Goal: Check status: Check status

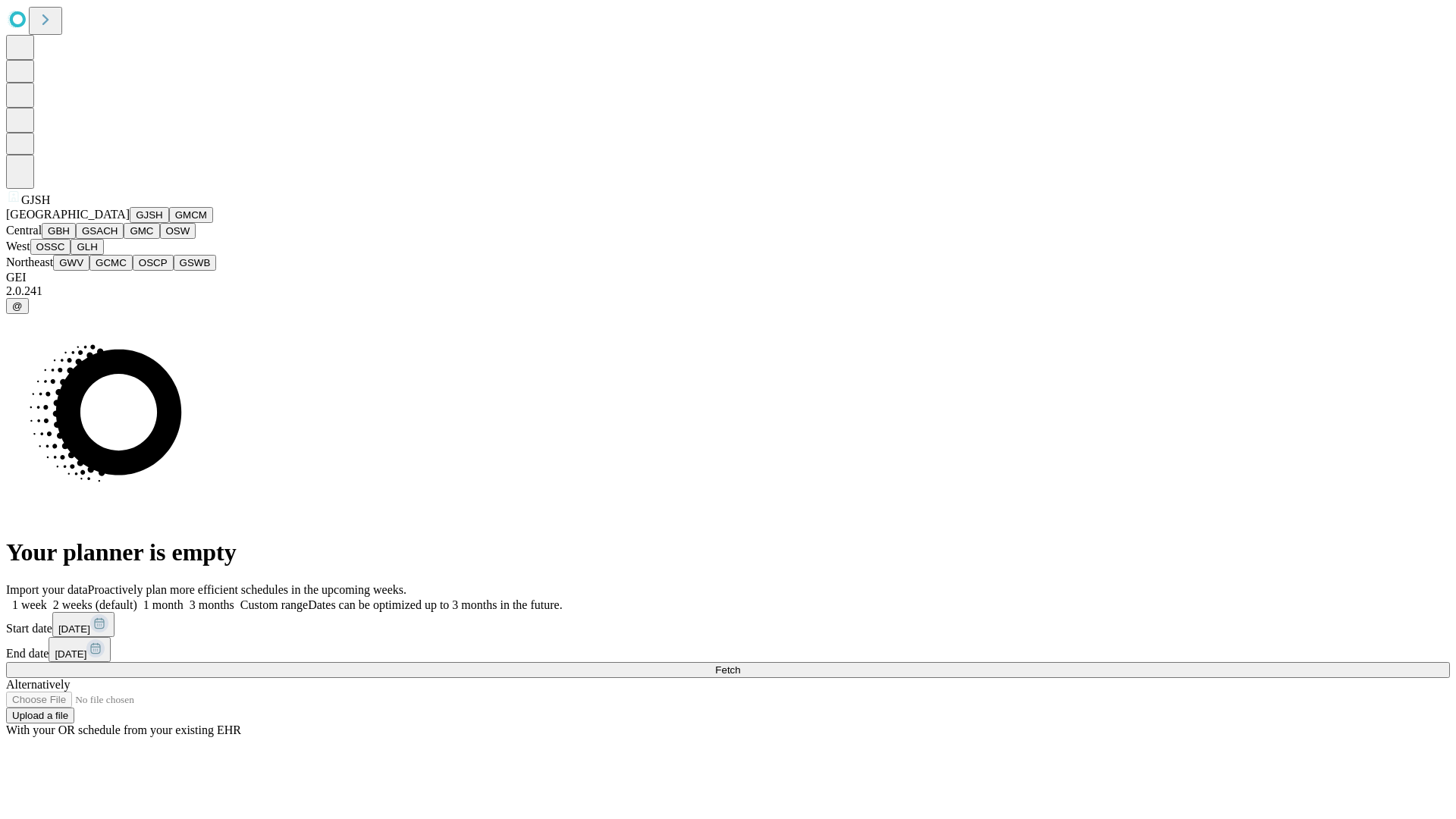
click at [130, 223] on button "GJSH" at bounding box center [149, 215] width 39 height 16
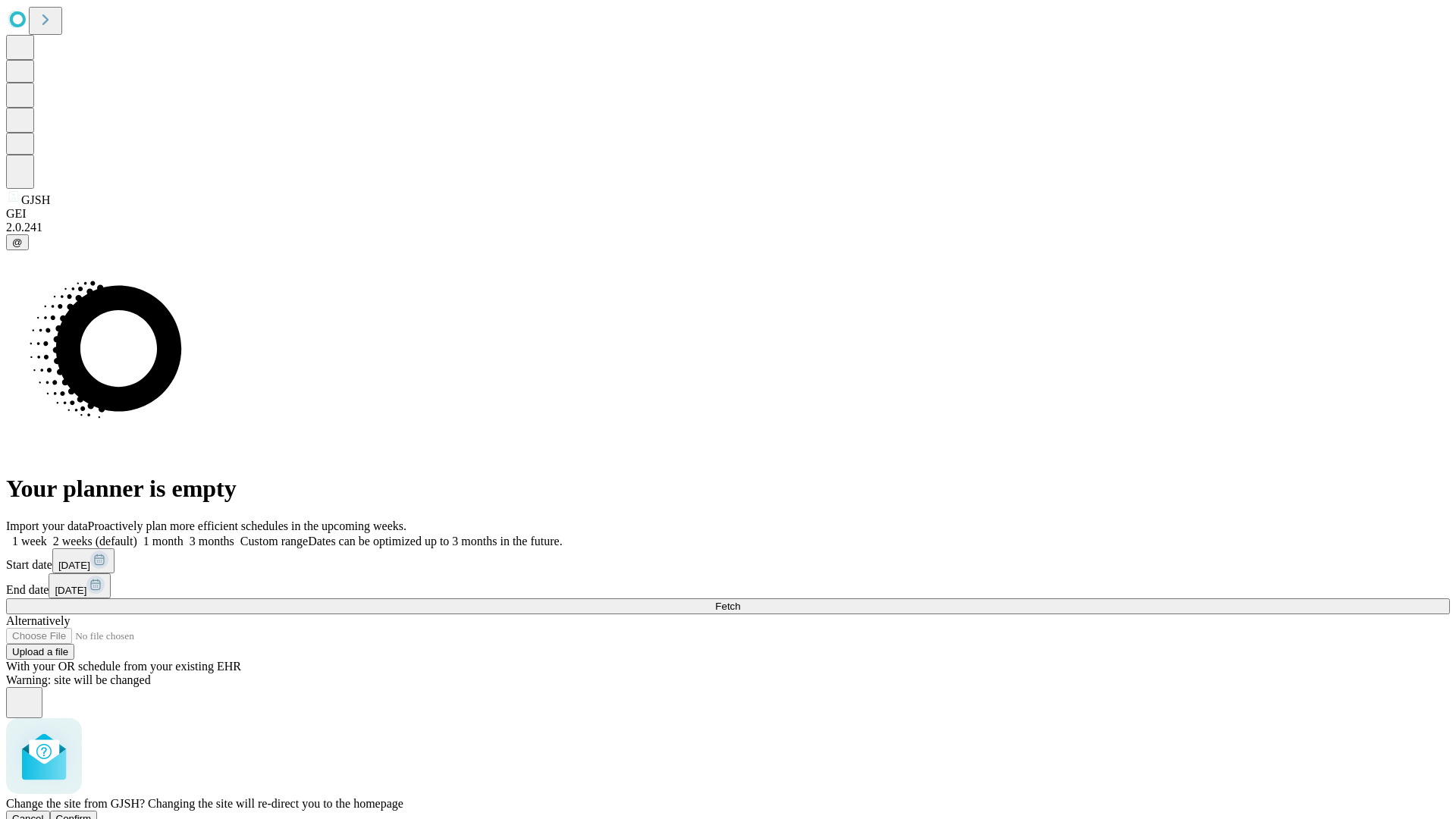
click at [92, 813] on span "Confirm" at bounding box center [73, 819] width 36 height 11
click at [137, 535] on label "2 weeks (default)" at bounding box center [92, 541] width 90 height 13
click at [740, 601] on span "Fetch" at bounding box center [727, 607] width 25 height 11
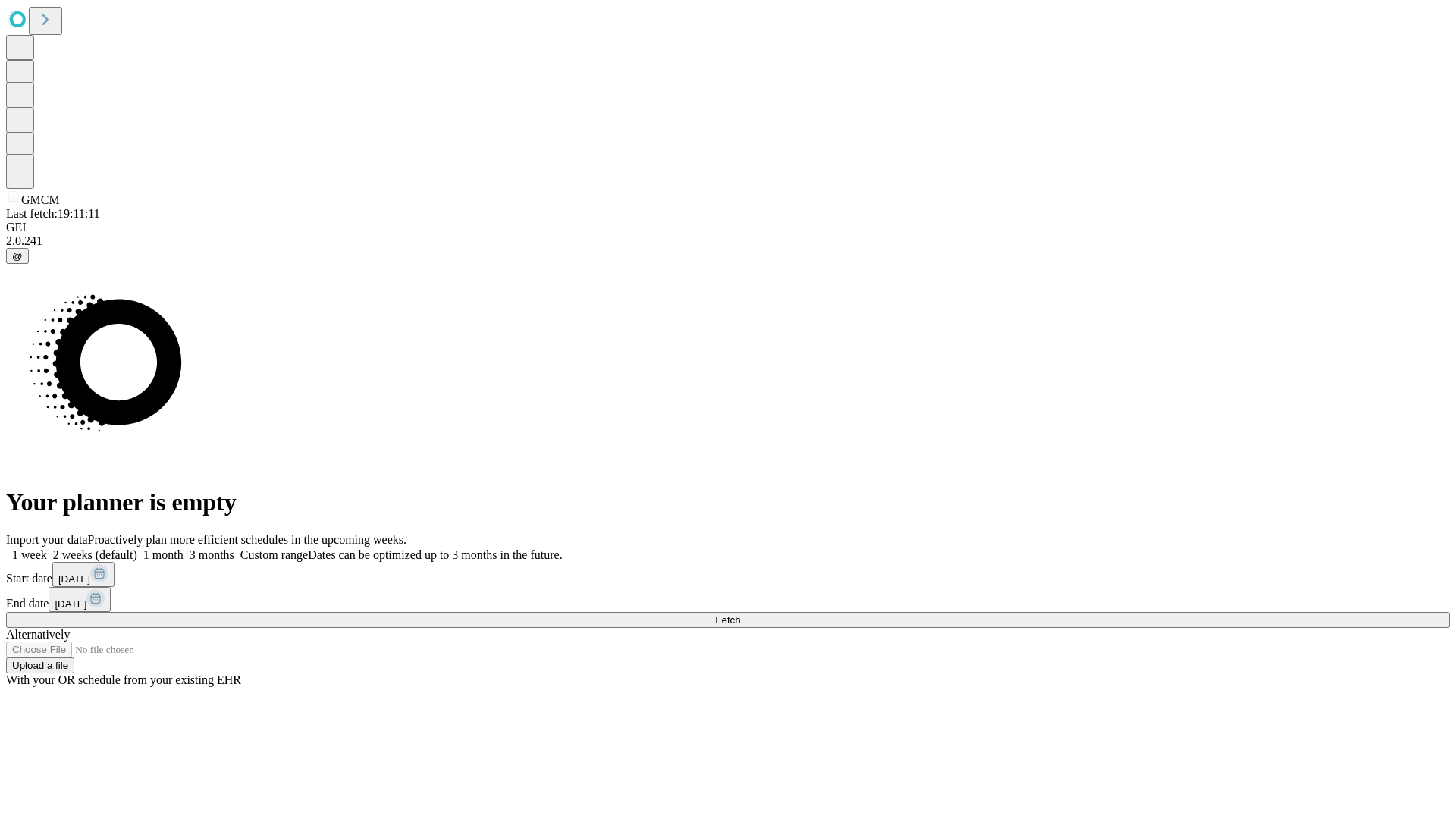
click at [137, 548] on label "2 weeks (default)" at bounding box center [92, 555] width 90 height 13
click at [740, 615] on span "Fetch" at bounding box center [727, 620] width 25 height 11
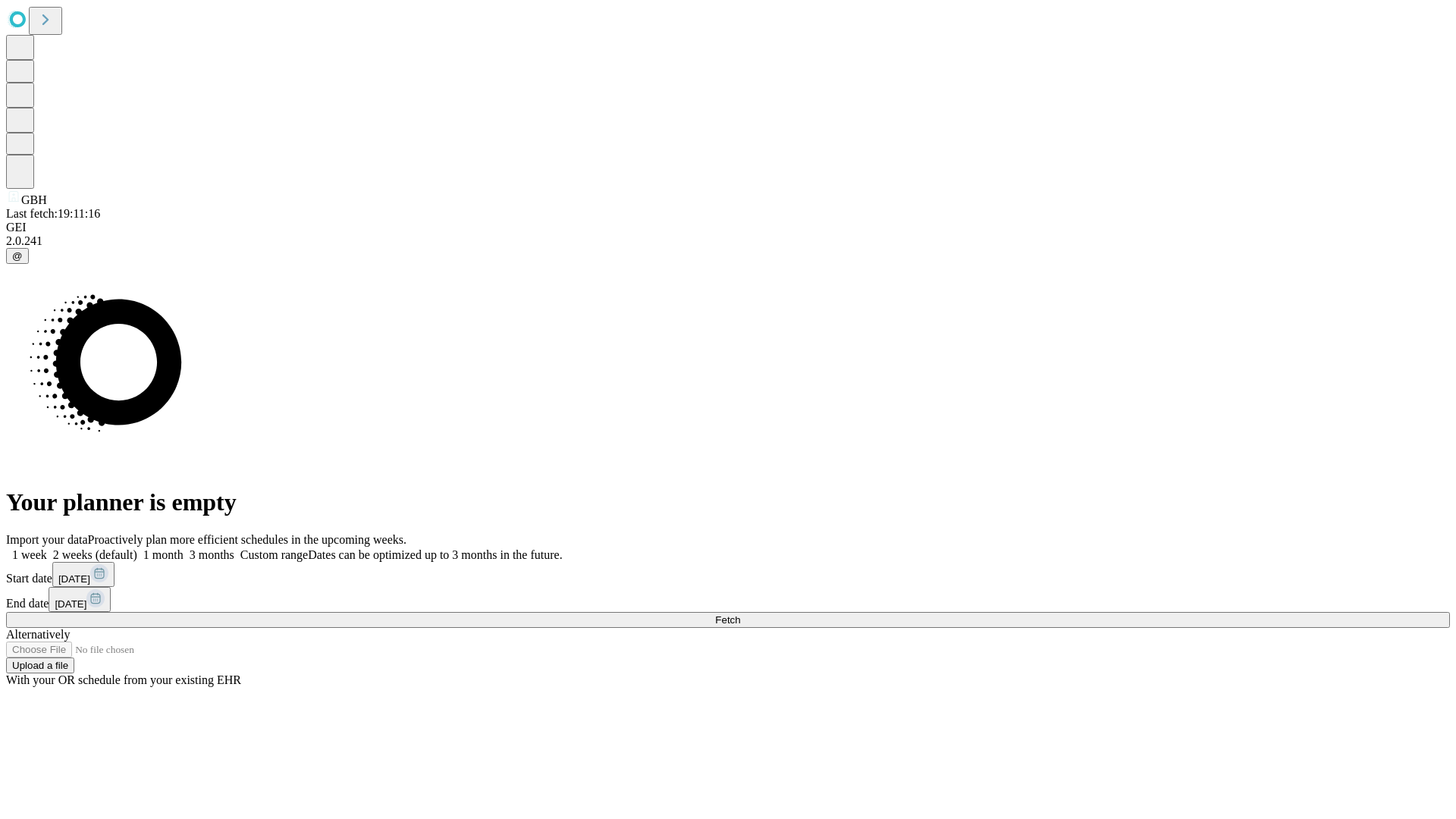
click at [137, 548] on label "2 weeks (default)" at bounding box center [92, 555] width 90 height 13
click at [740, 615] on span "Fetch" at bounding box center [727, 620] width 25 height 11
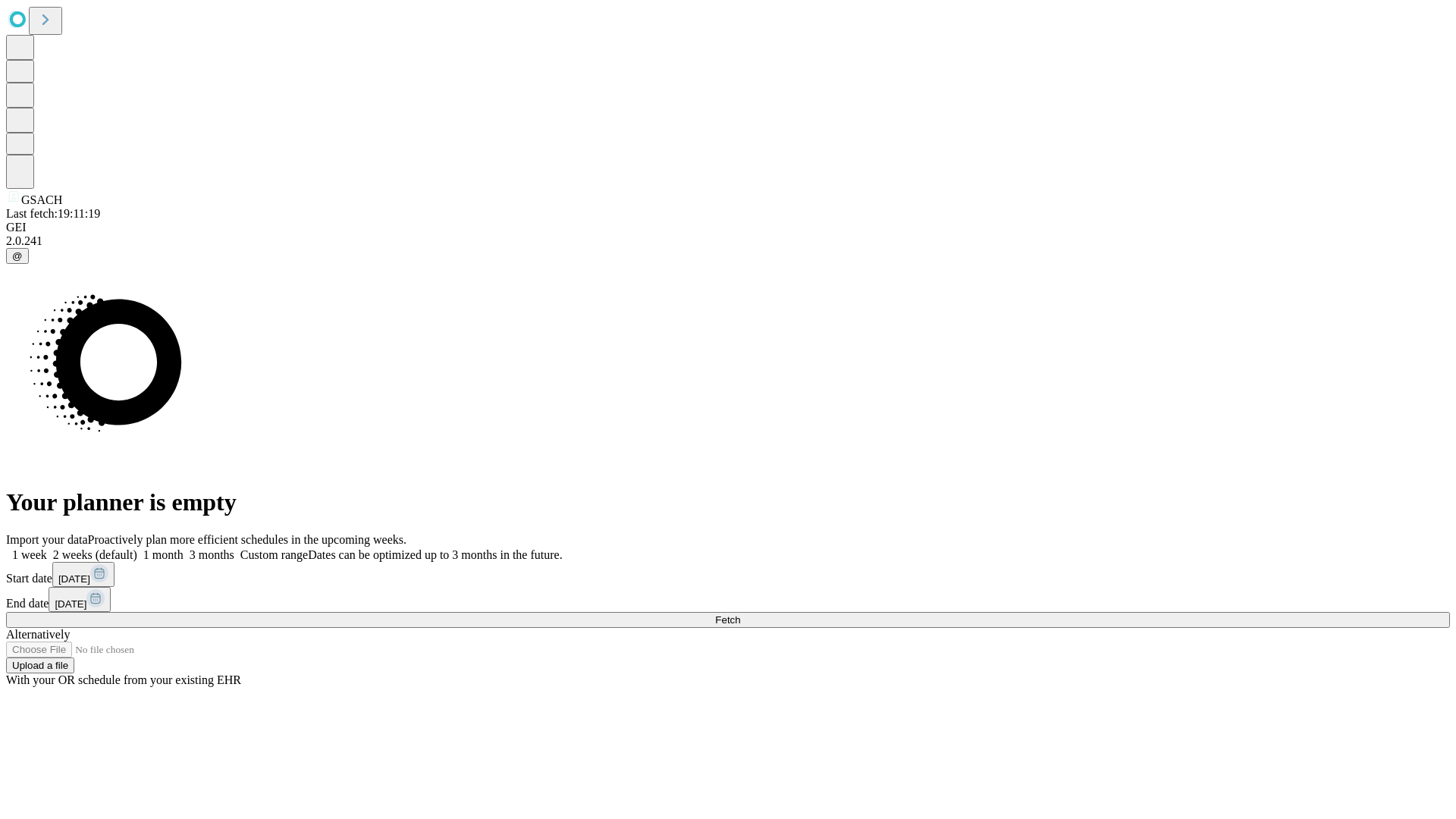
click at [137, 548] on label "2 weeks (default)" at bounding box center [92, 555] width 90 height 13
click at [740, 615] on span "Fetch" at bounding box center [727, 620] width 25 height 11
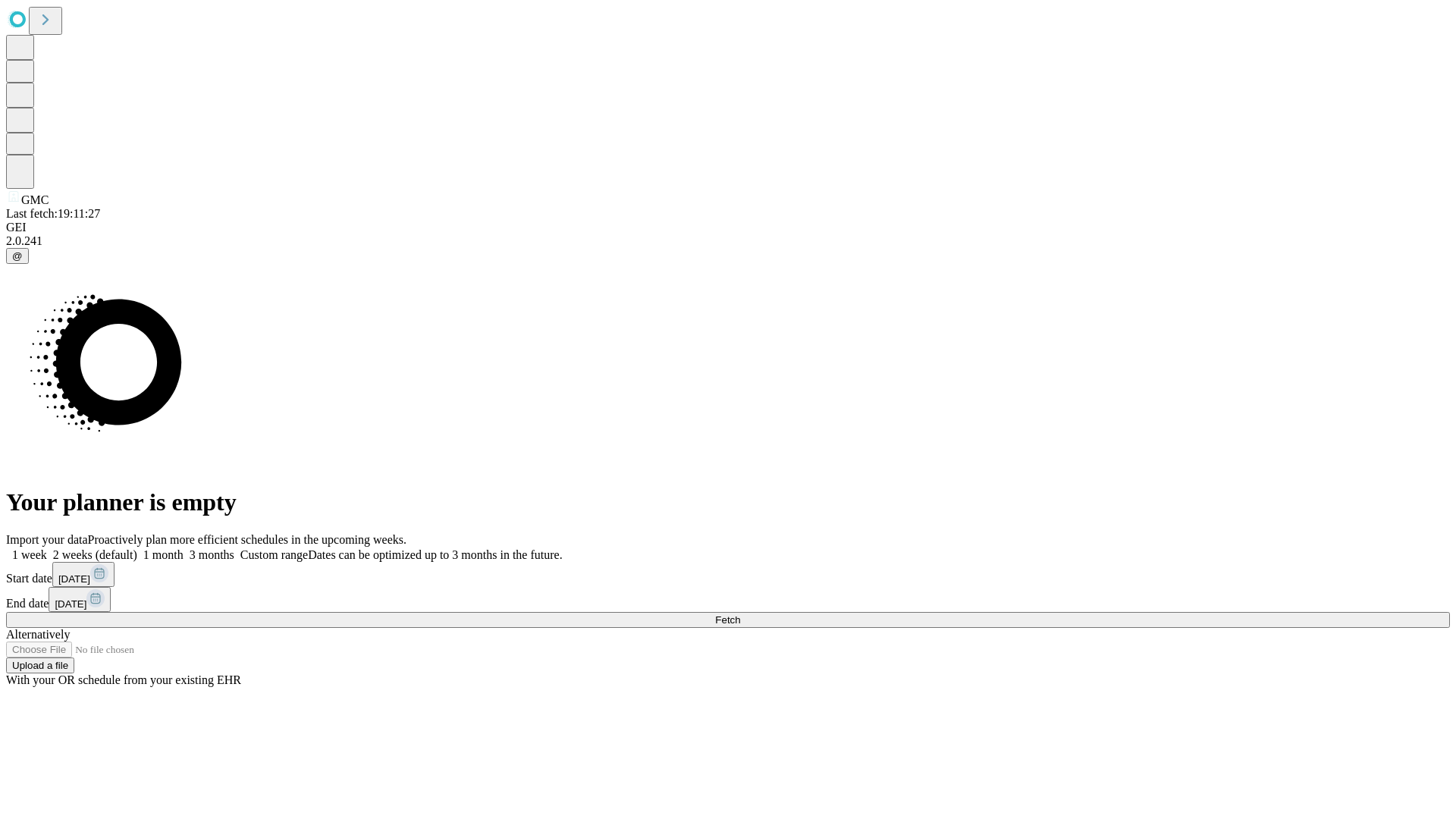
click at [137, 548] on label "2 weeks (default)" at bounding box center [92, 555] width 90 height 13
click at [740, 615] on span "Fetch" at bounding box center [727, 620] width 25 height 11
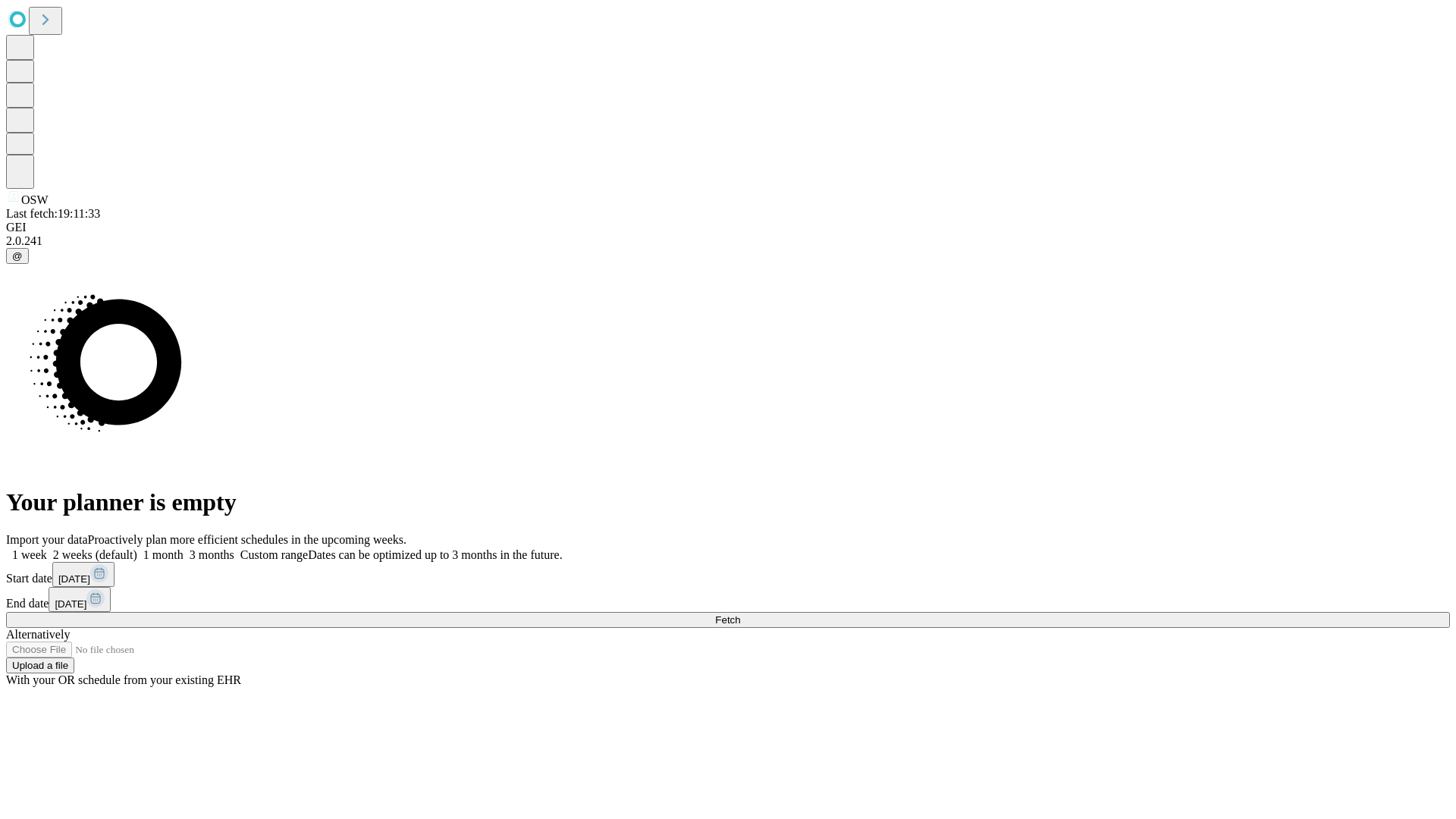
click at [137, 548] on label "2 weeks (default)" at bounding box center [92, 555] width 90 height 13
click at [740, 615] on span "Fetch" at bounding box center [727, 620] width 25 height 11
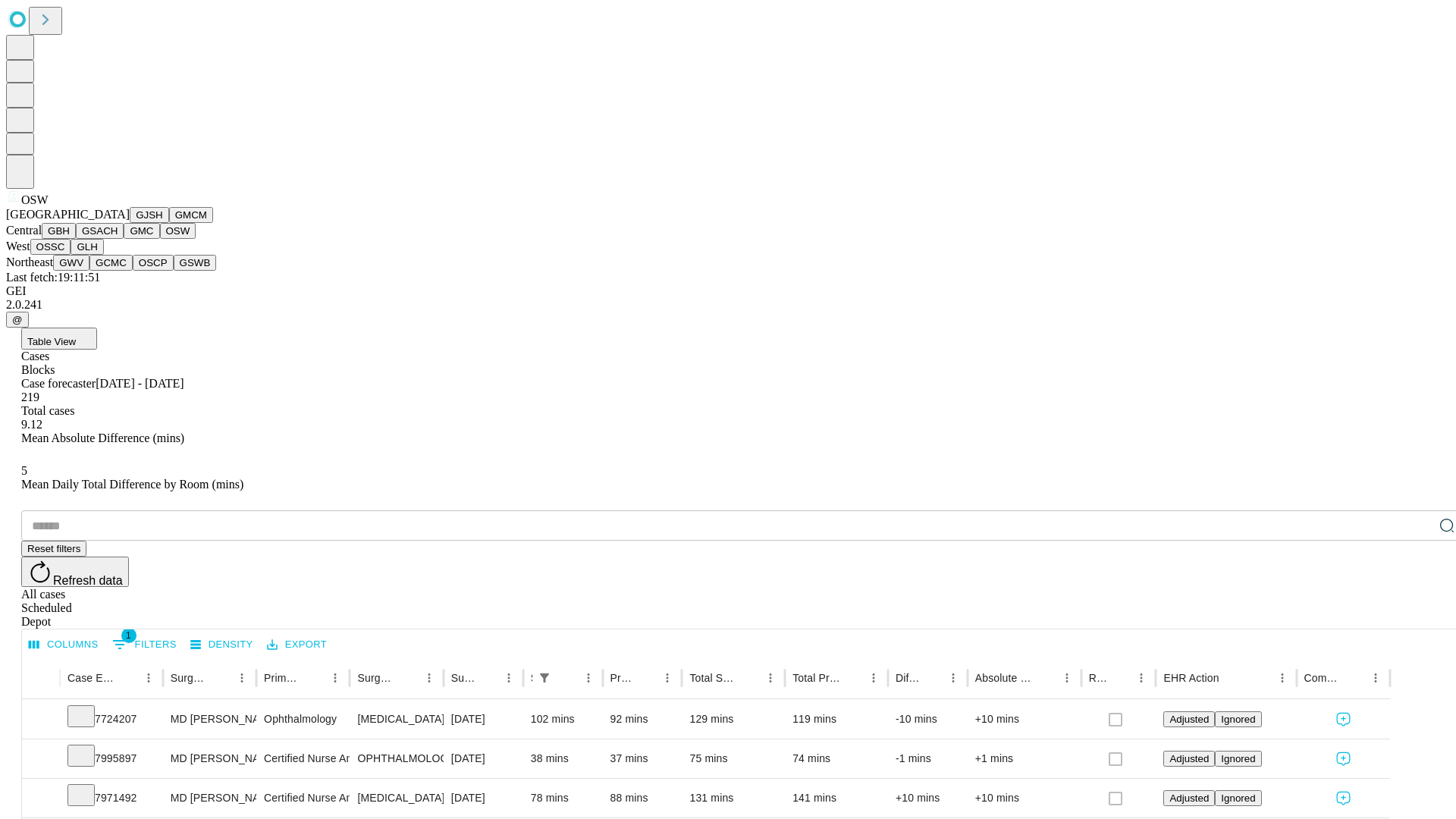
click at [71, 255] on button "OSSC" at bounding box center [50, 247] width 41 height 16
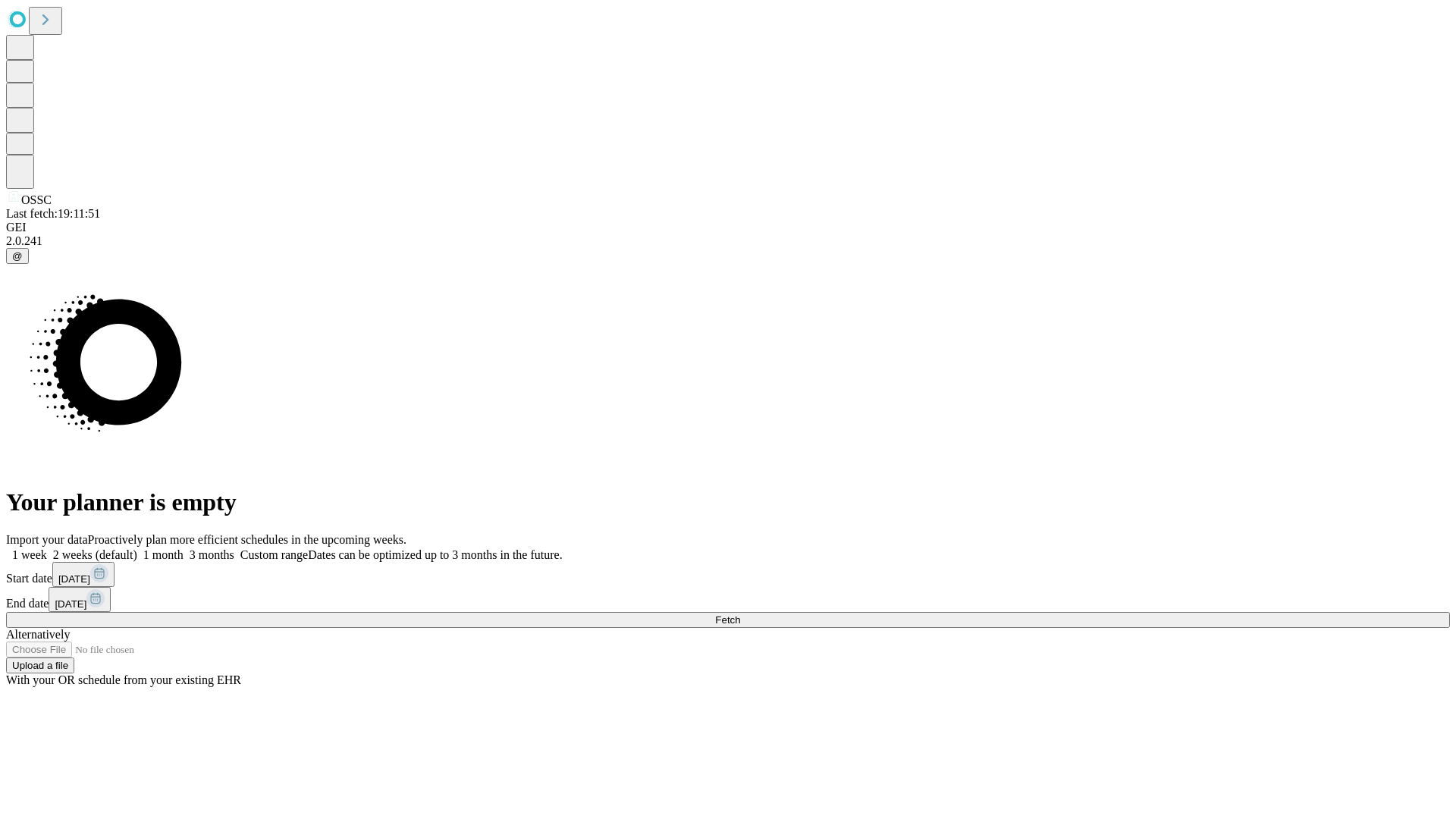
click at [740, 615] on span "Fetch" at bounding box center [727, 620] width 25 height 11
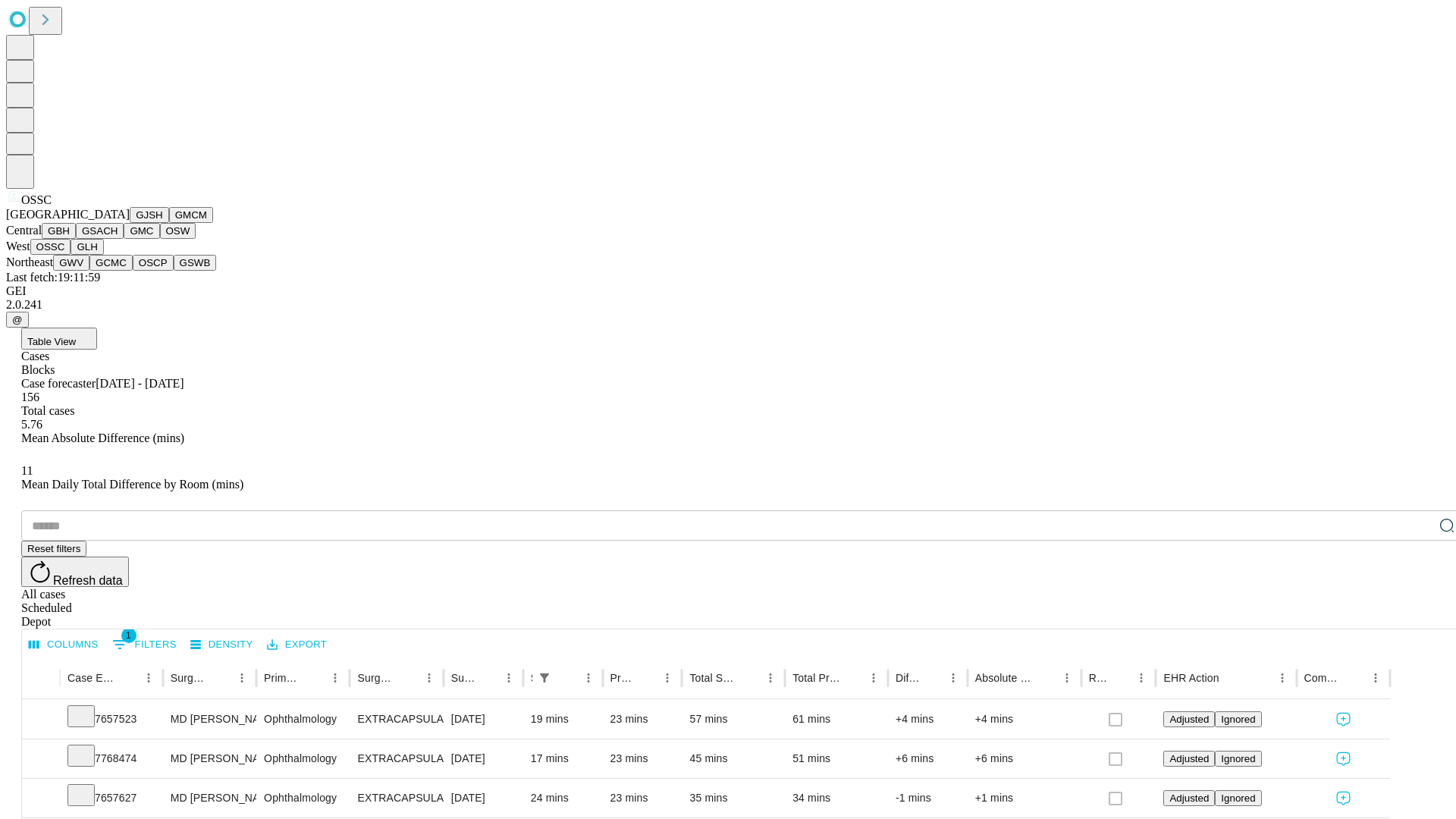
click at [103, 255] on button "GLH" at bounding box center [86, 247] width 33 height 16
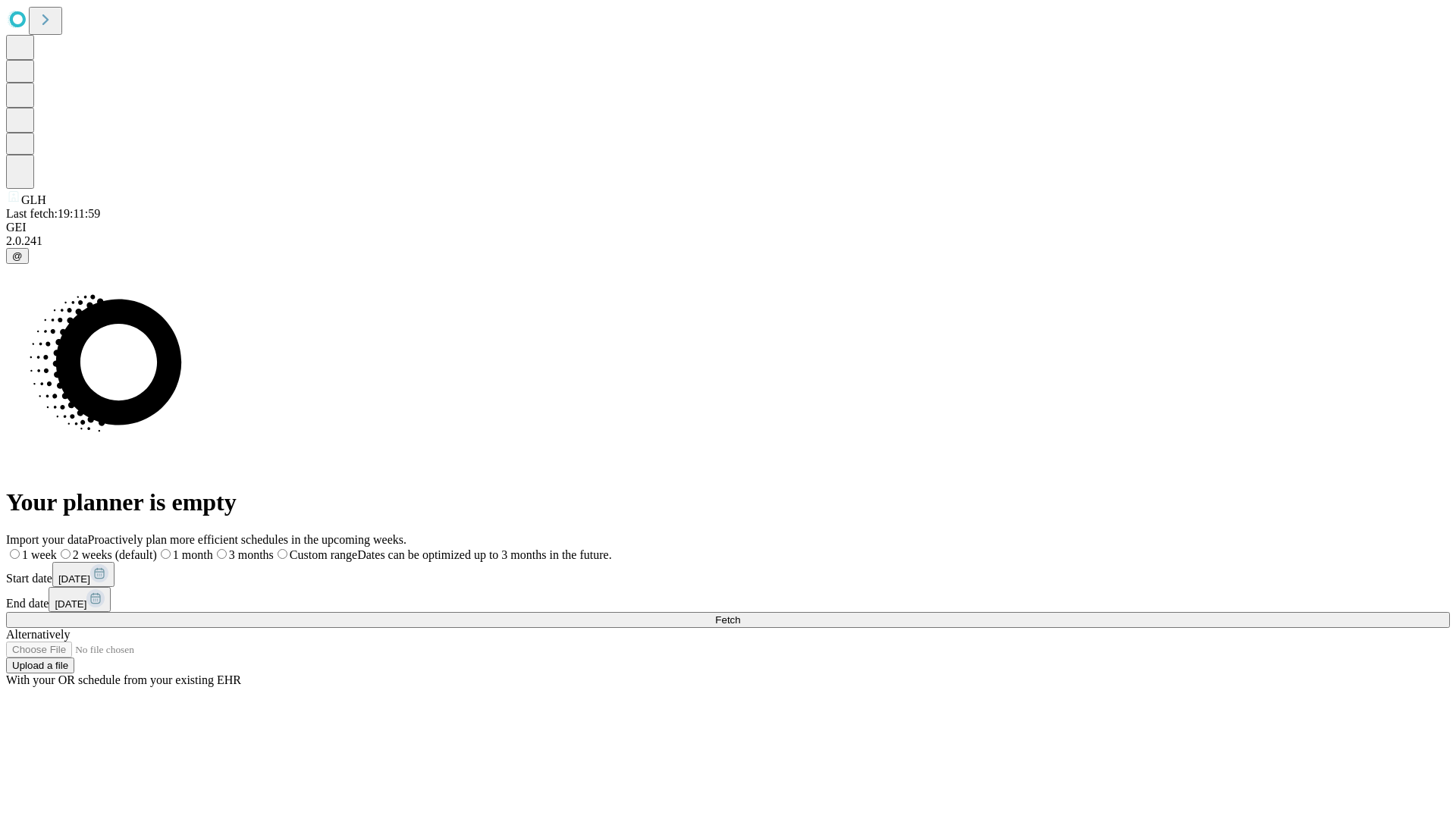
click at [157, 548] on label "2 weeks (default)" at bounding box center [106, 555] width 100 height 13
click at [740, 615] on span "Fetch" at bounding box center [727, 620] width 25 height 11
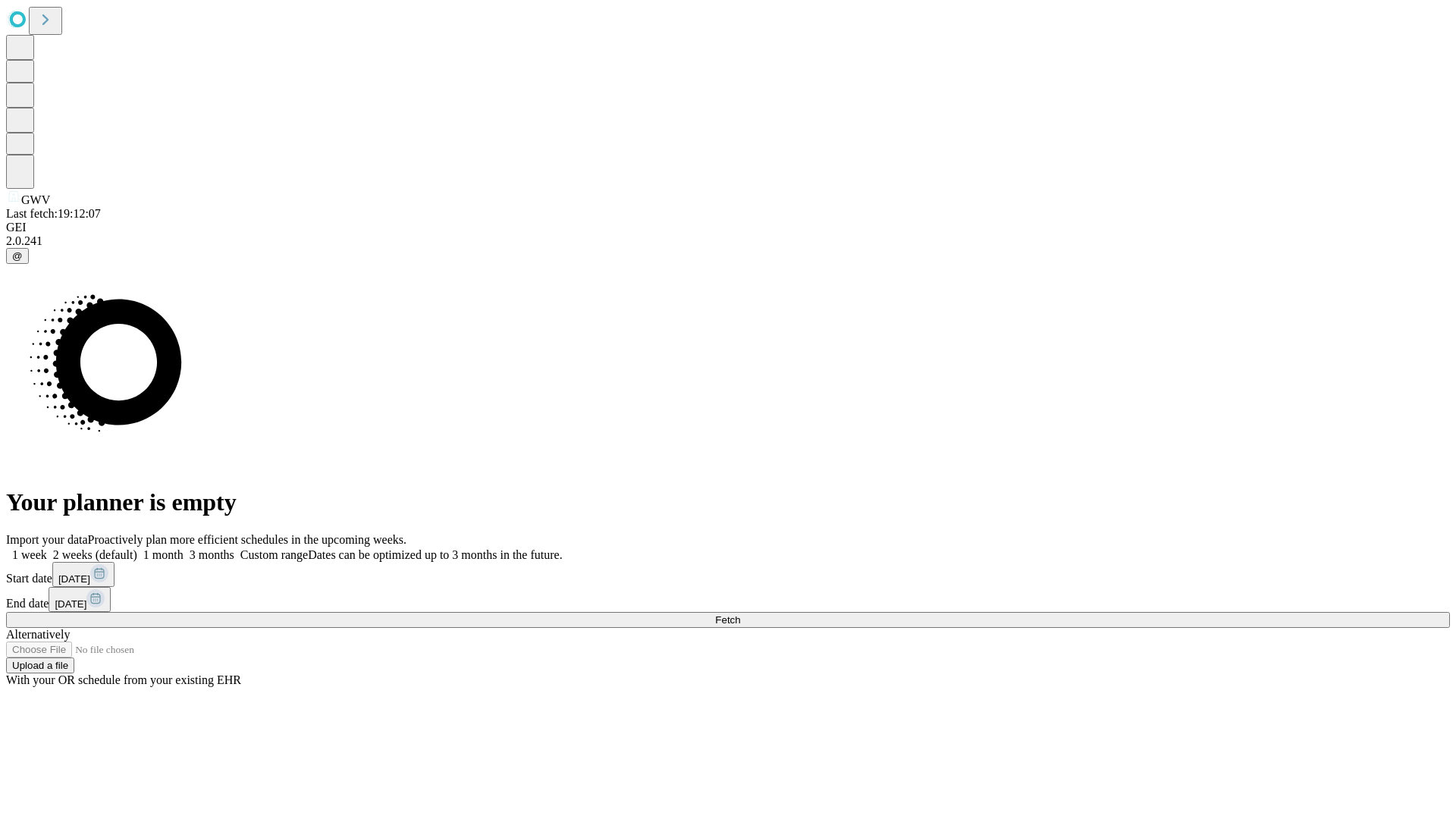
click at [137, 548] on label "2 weeks (default)" at bounding box center [92, 555] width 90 height 13
click at [740, 615] on span "Fetch" at bounding box center [727, 620] width 25 height 11
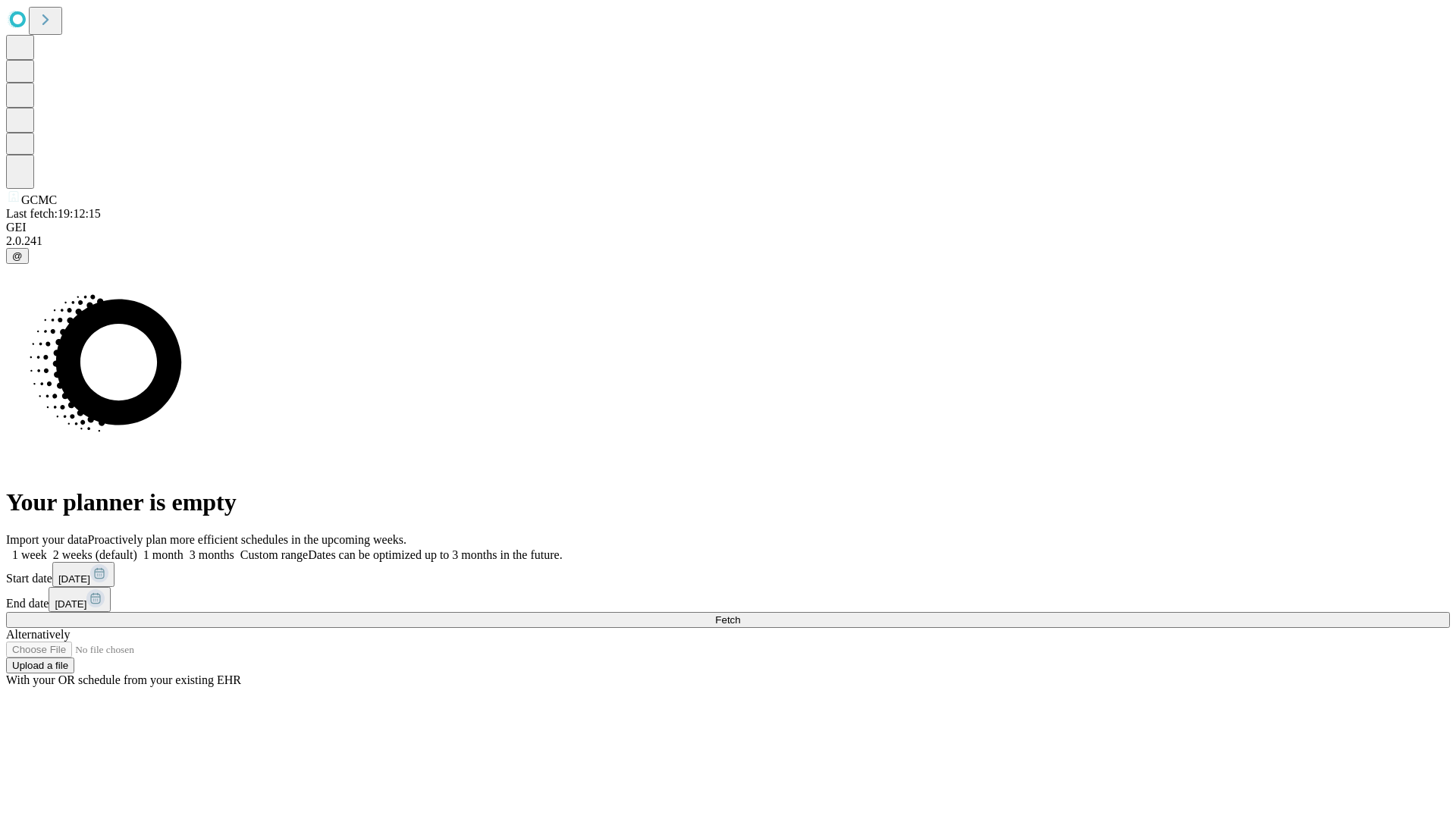
click at [137, 548] on label "2 weeks (default)" at bounding box center [92, 555] width 90 height 13
click at [740, 615] on span "Fetch" at bounding box center [727, 620] width 25 height 11
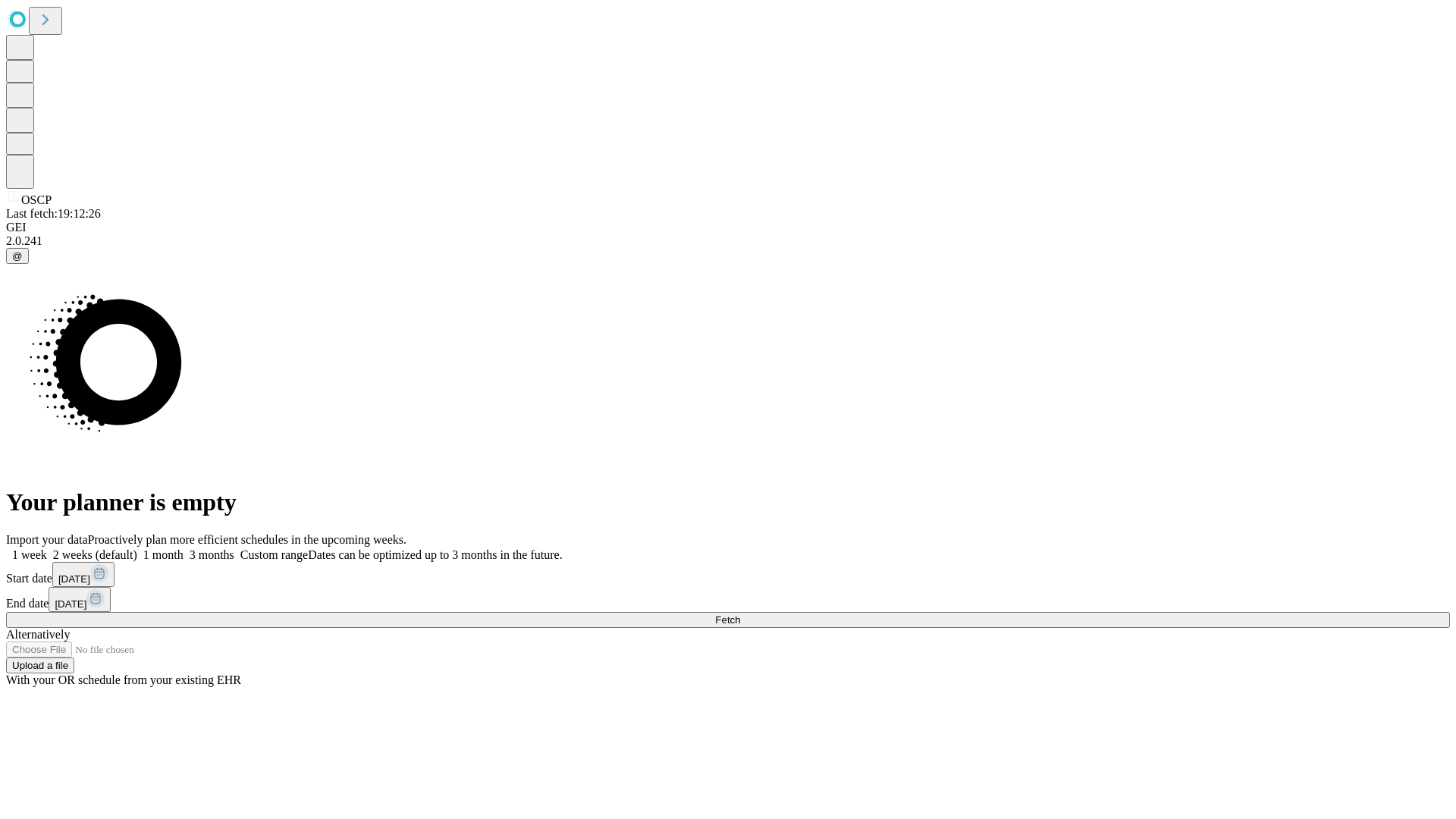
click at [137, 548] on label "2 weeks (default)" at bounding box center [92, 555] width 90 height 13
click at [740, 615] on span "Fetch" at bounding box center [727, 620] width 25 height 11
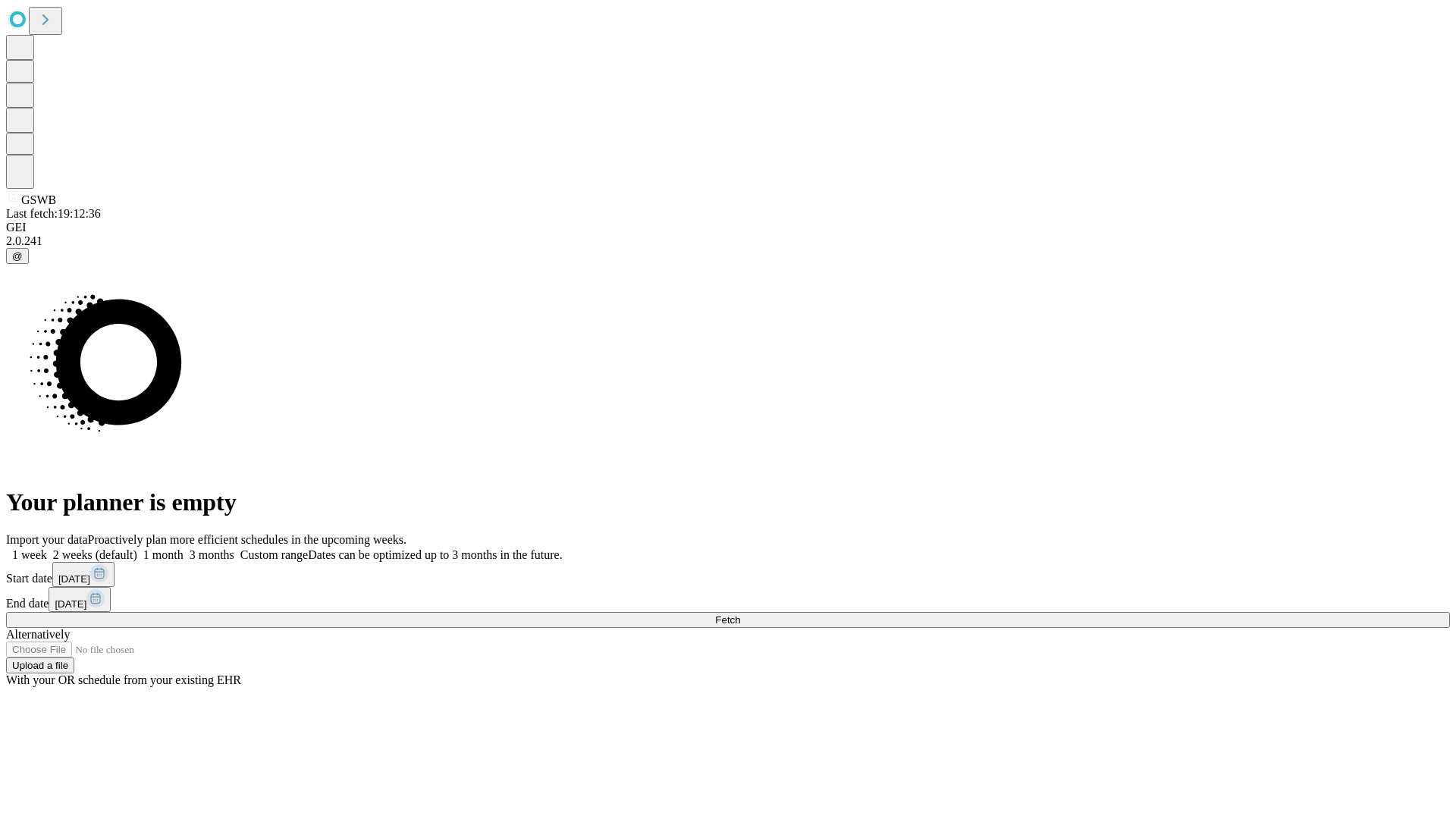
click at [137, 548] on label "2 weeks (default)" at bounding box center [92, 555] width 90 height 13
click at [740, 615] on span "Fetch" at bounding box center [727, 620] width 25 height 11
